Goal: Transaction & Acquisition: Purchase product/service

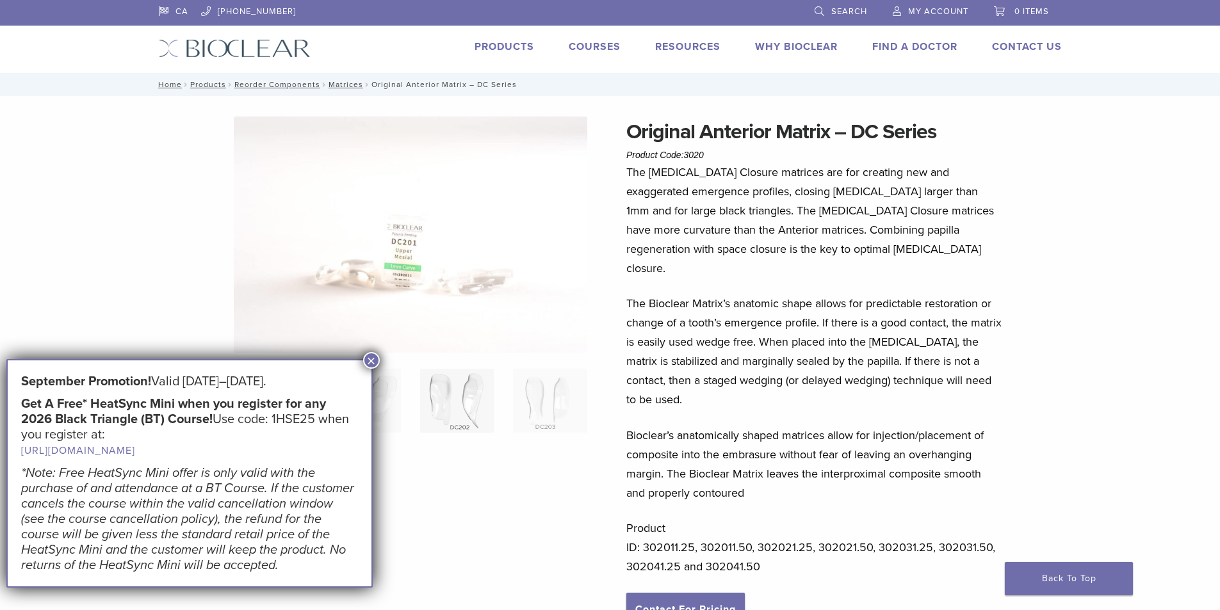
click at [466, 402] on img at bounding box center [457, 401] width 74 height 64
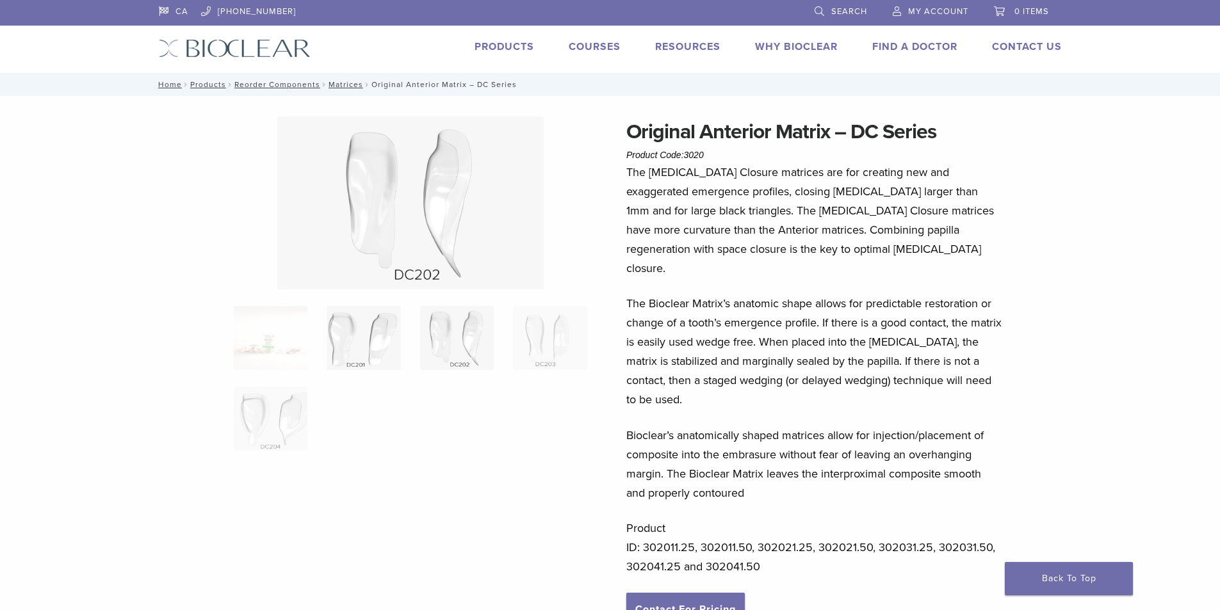
click at [359, 340] on img at bounding box center [364, 338] width 74 height 64
click at [458, 350] on img at bounding box center [457, 338] width 74 height 64
click at [356, 348] on img at bounding box center [364, 338] width 74 height 64
click at [348, 84] on link "Matrices" at bounding box center [345, 84] width 35 height 9
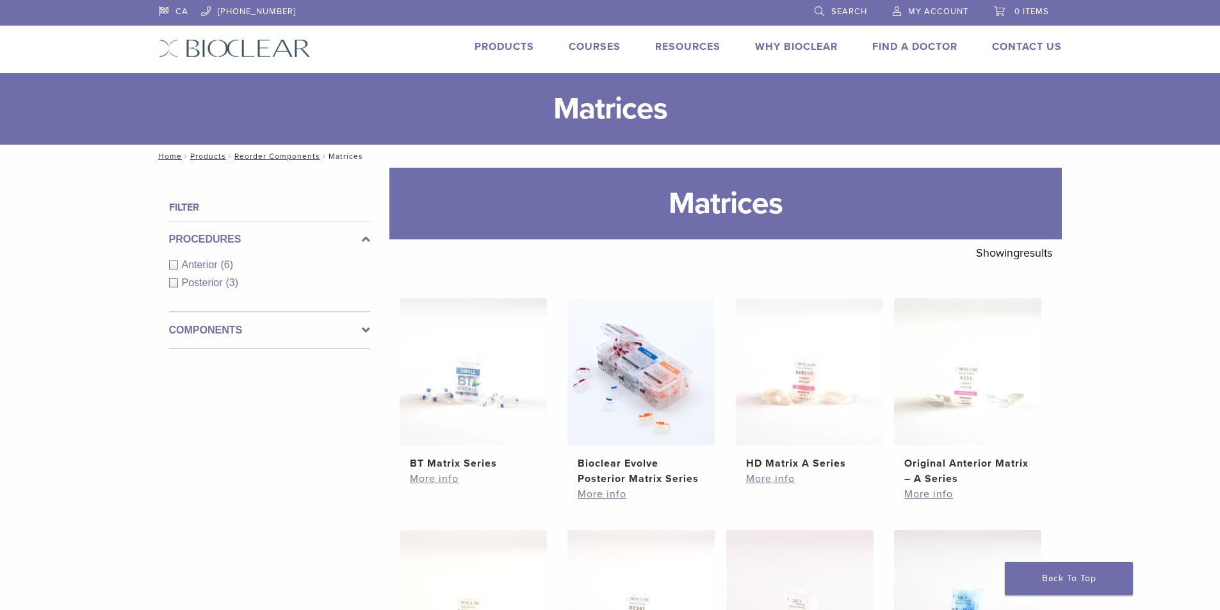
scroll to position [64, 0]
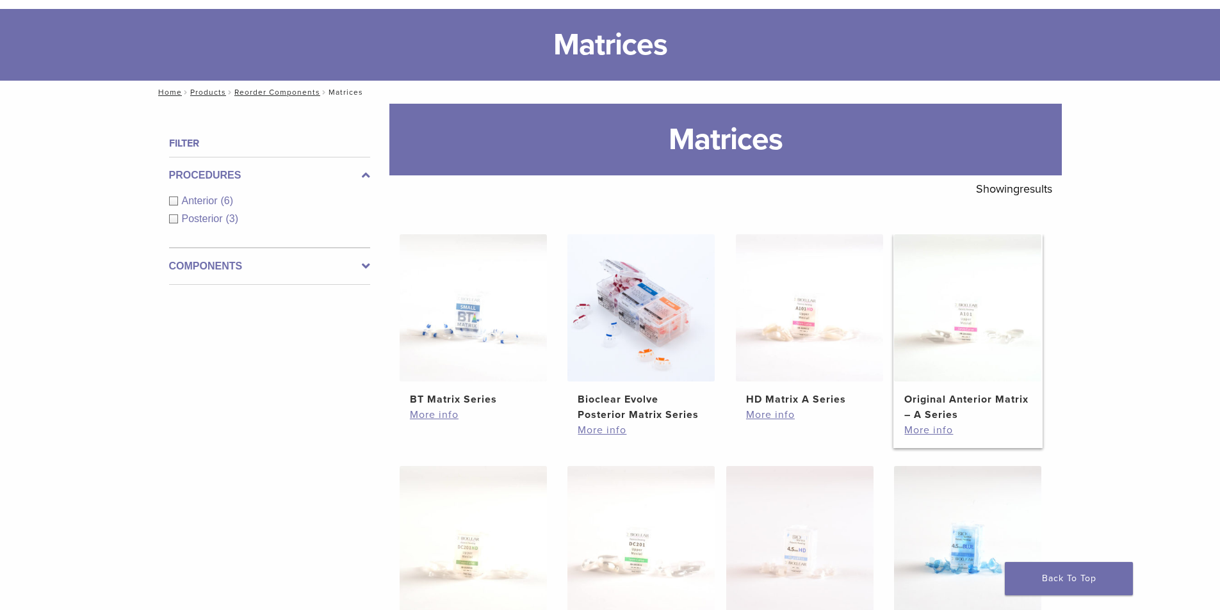
click at [942, 395] on h2 "Original Anterior Matrix – A Series" at bounding box center [967, 407] width 127 height 31
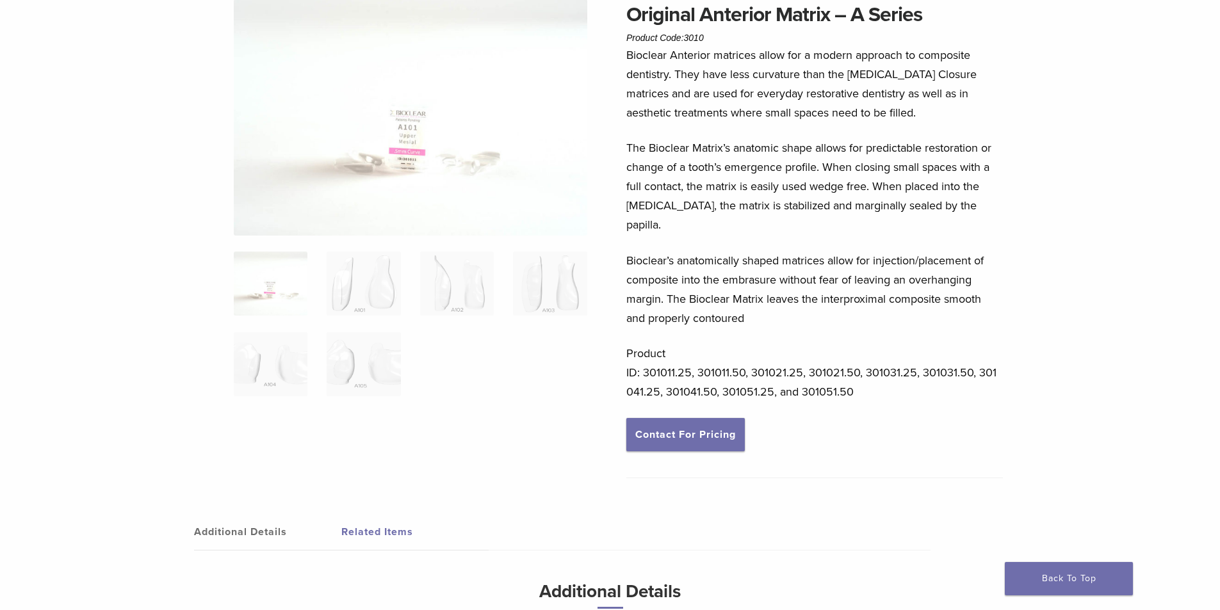
scroll to position [128, 0]
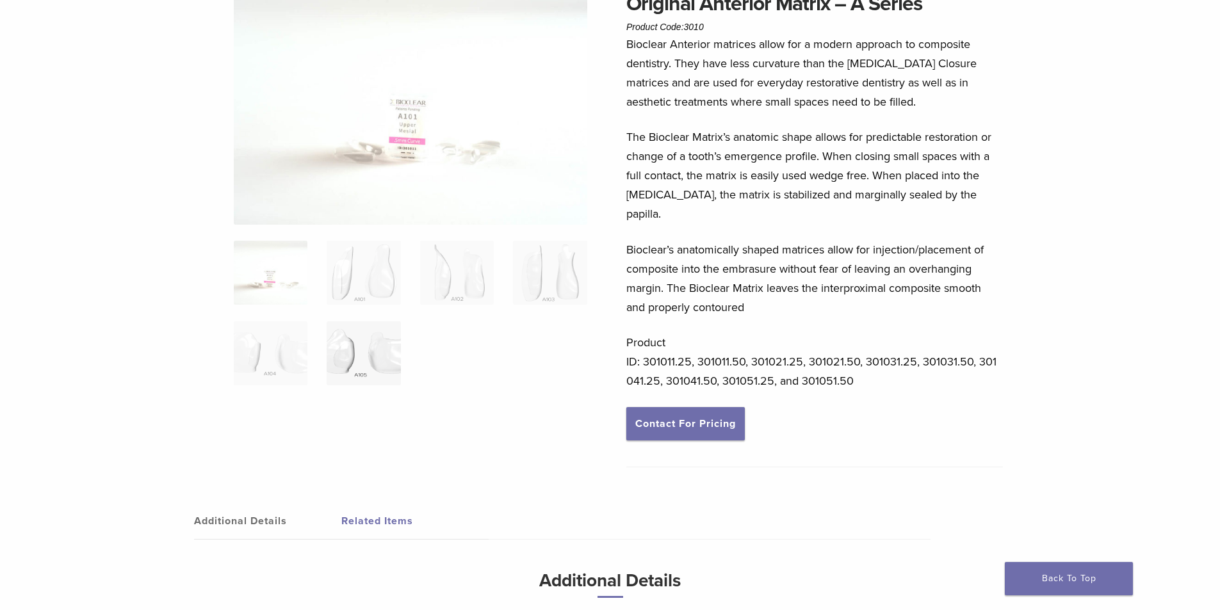
click at [361, 360] on img at bounding box center [364, 353] width 74 height 64
